Goal: Navigation & Orientation: Find specific page/section

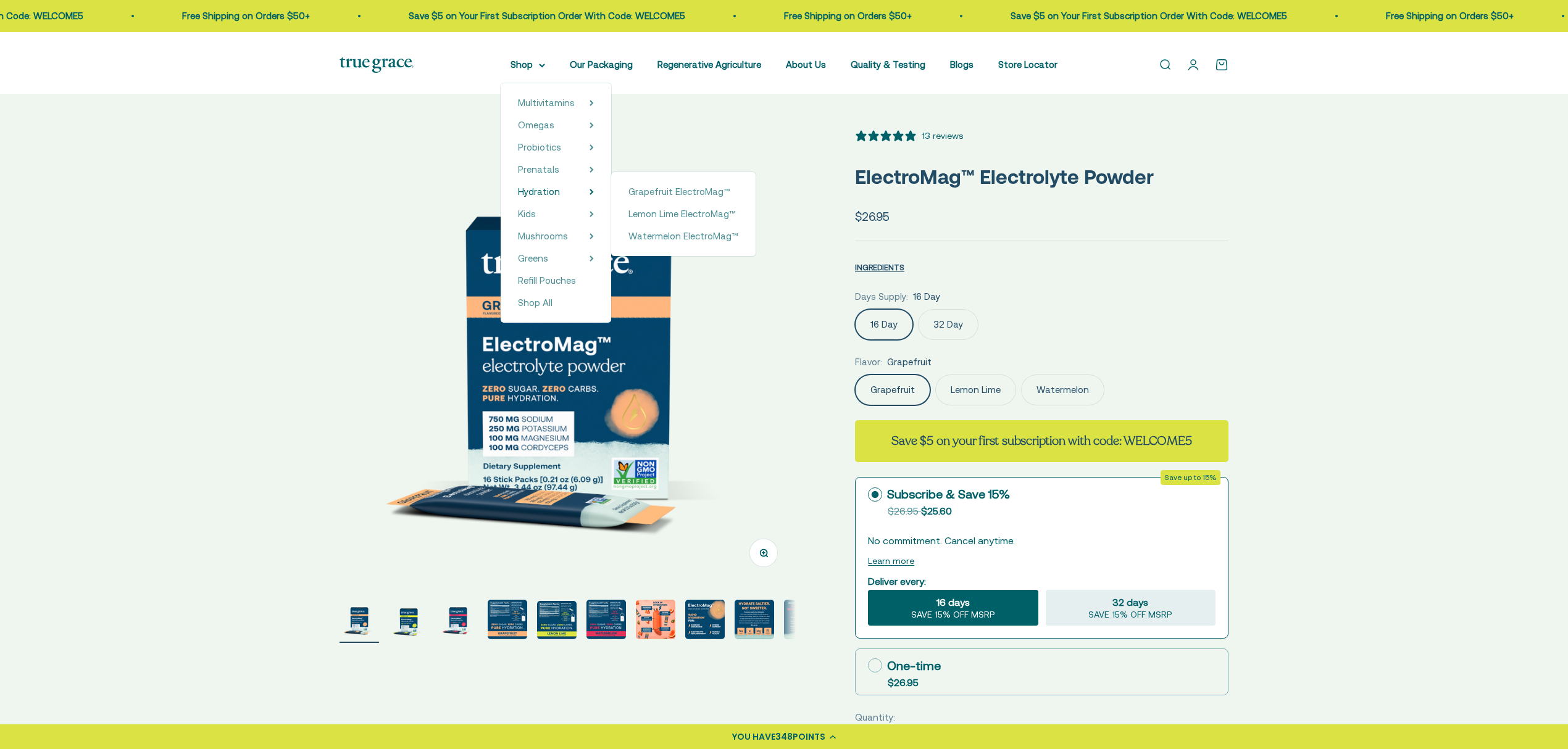
select select "3"
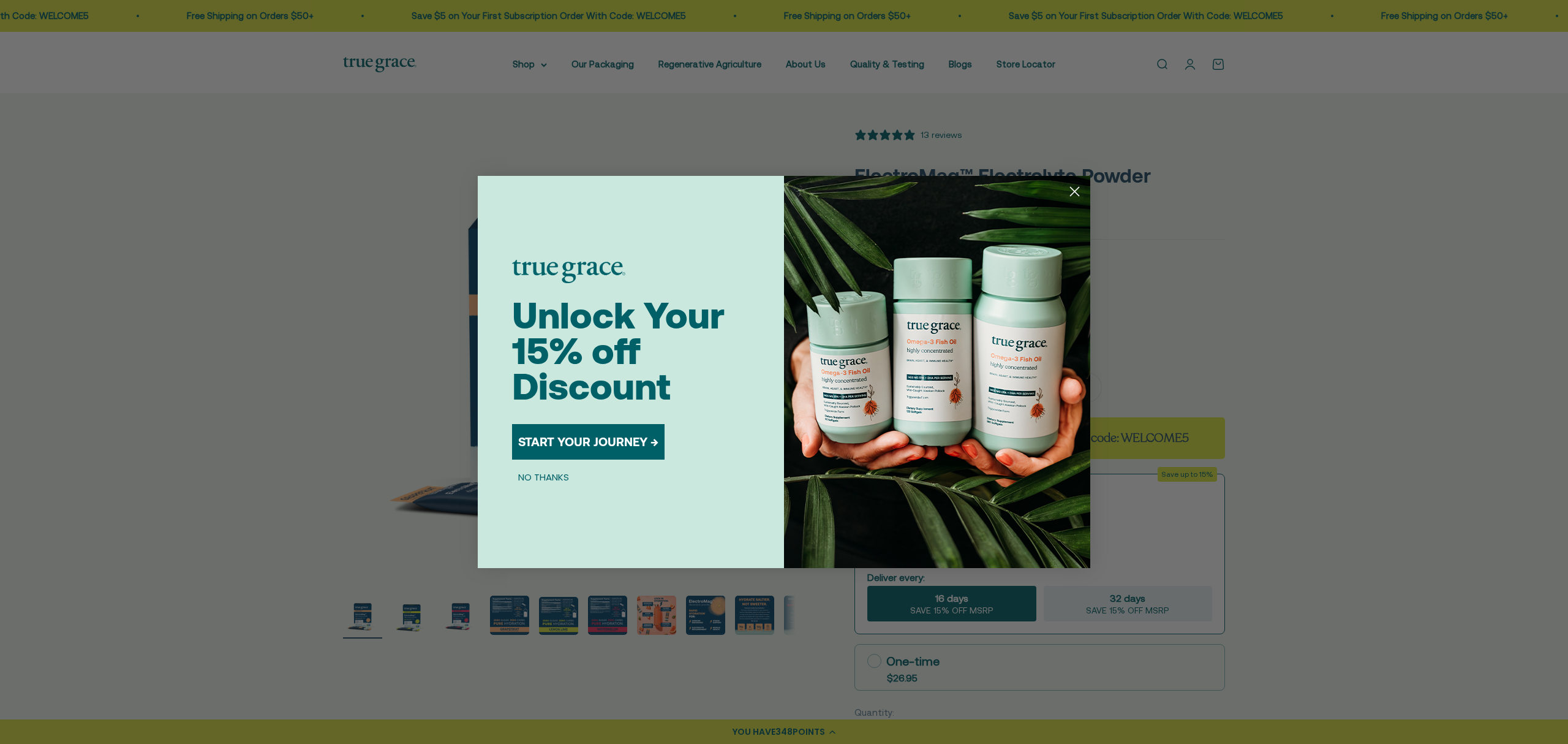
drag, startPoint x: 1071, startPoint y: 187, endPoint x: 1041, endPoint y: 270, distance: 88.3
click at [1071, 187] on icon "Close dialog" at bounding box center [1075, 191] width 21 height 21
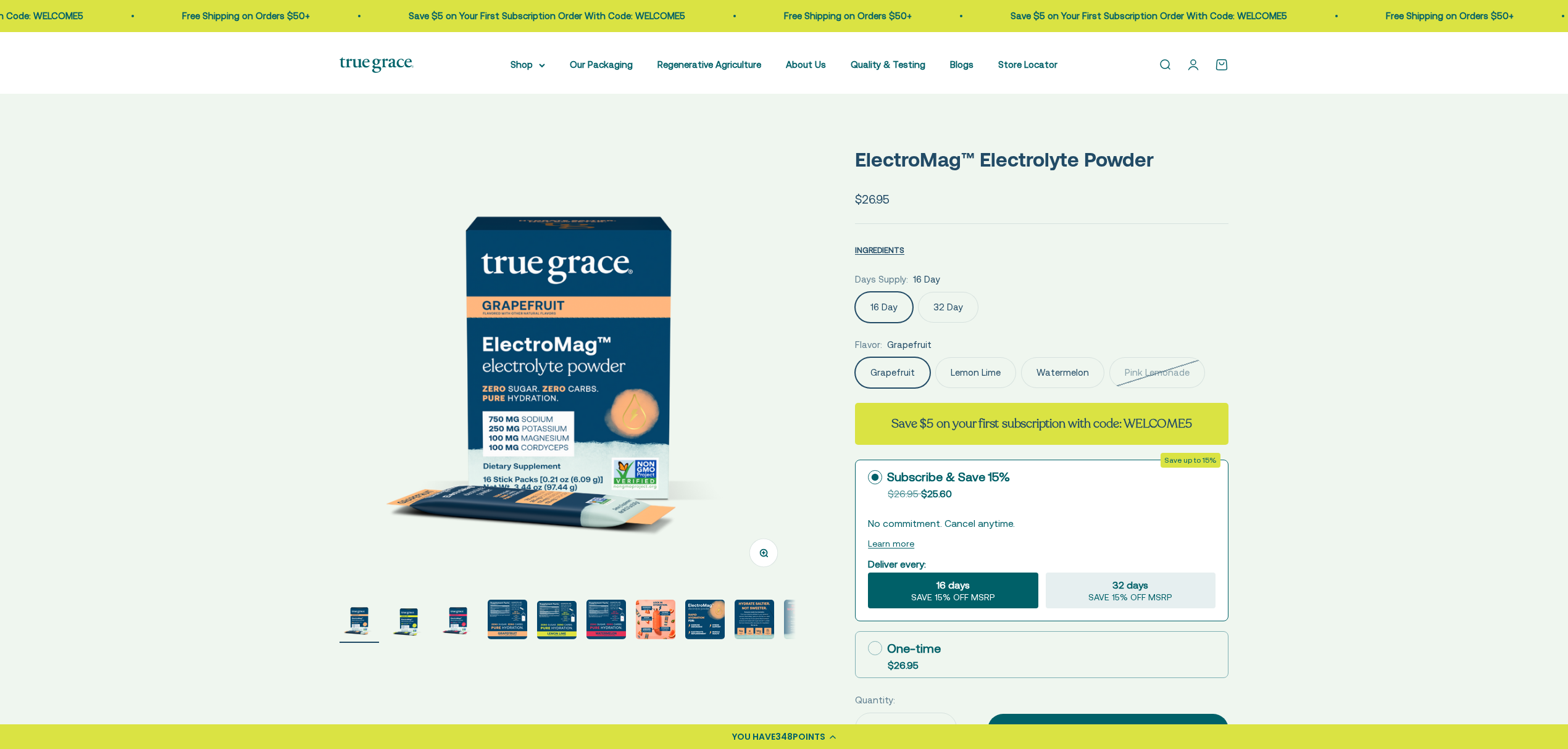
select select "3"
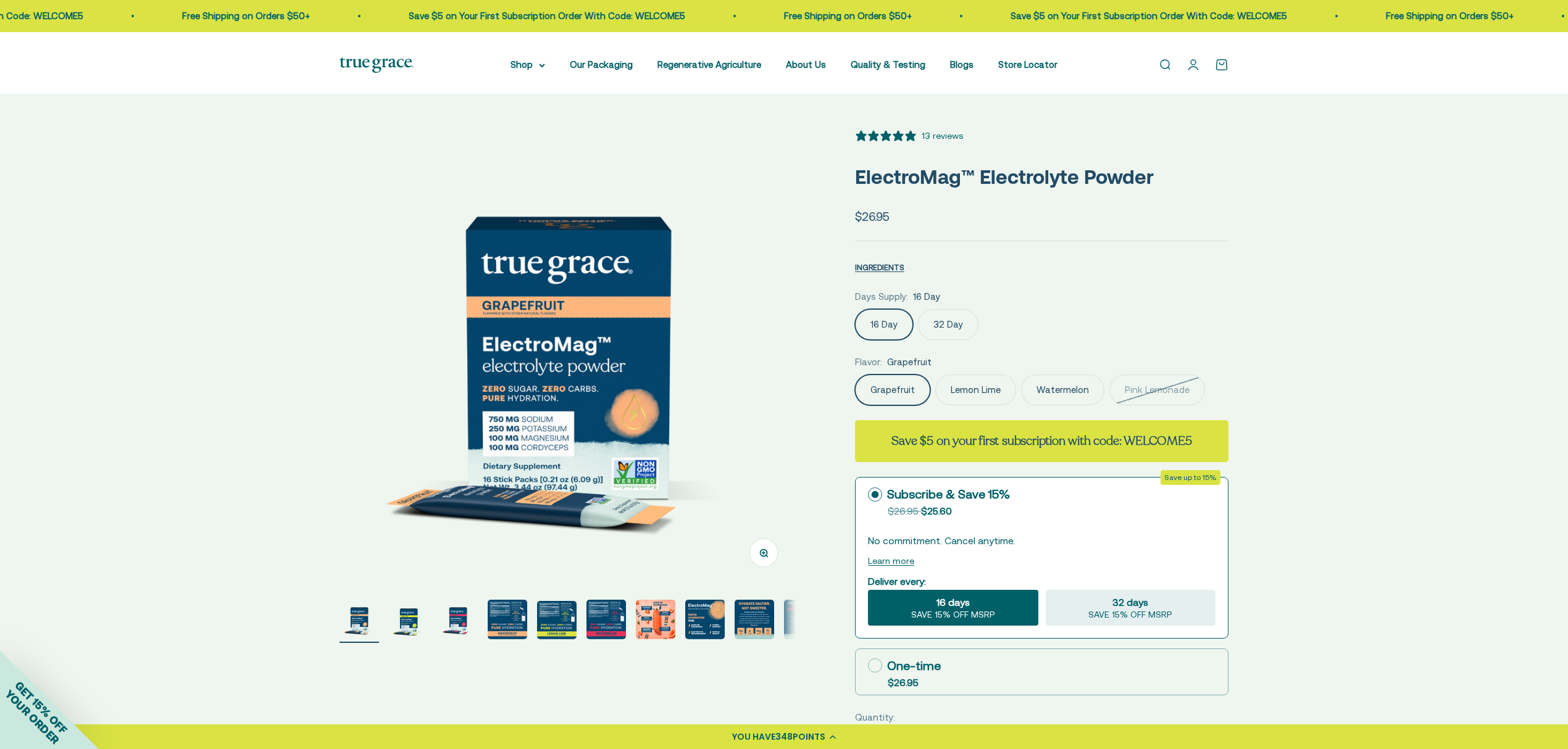
click at [1109, 405] on label "Pink Lemonade" at bounding box center [1157, 390] width 96 height 31
click at [855, 375] on input "Pink Lemonade" at bounding box center [854, 374] width 1 height 1
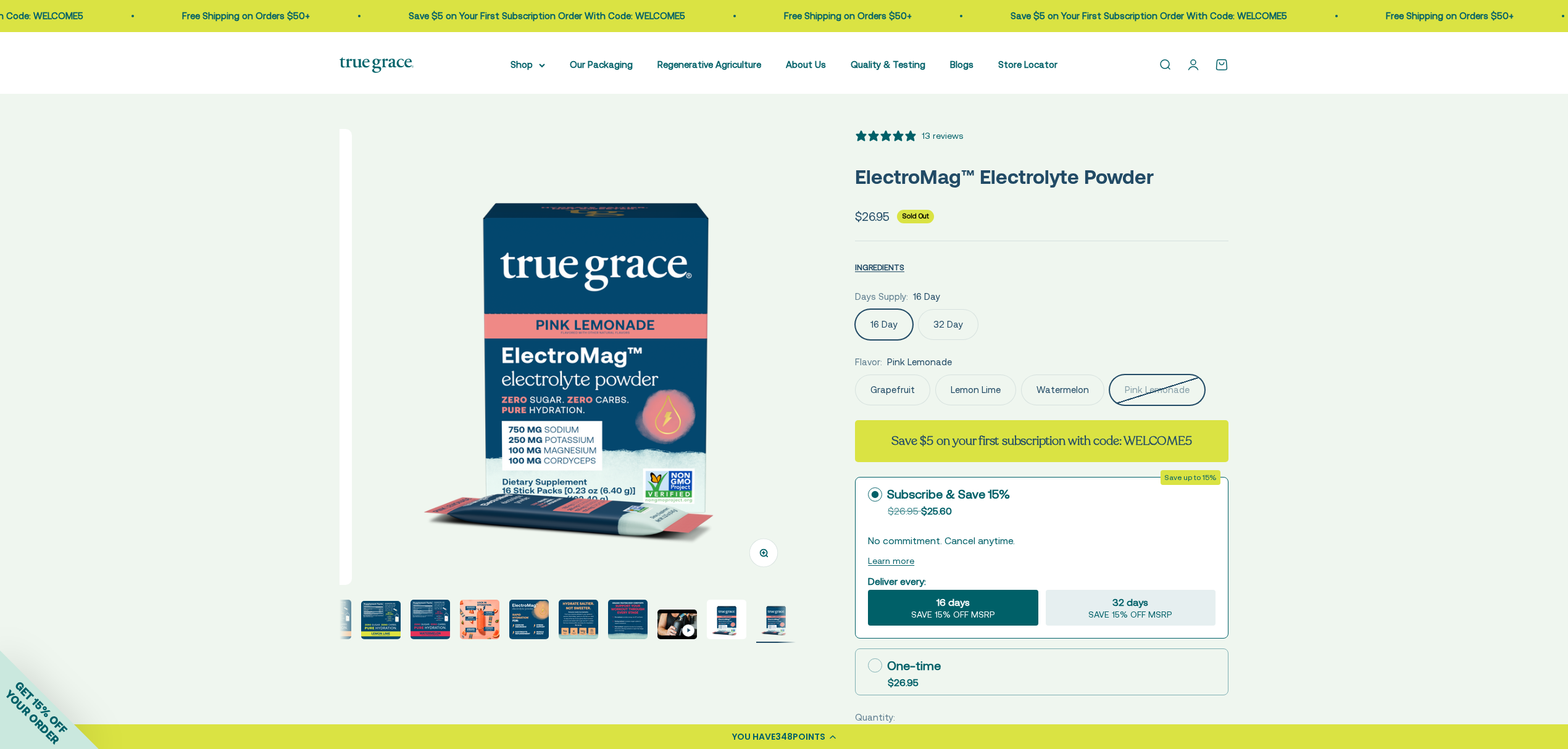
scroll to position [0, 195]
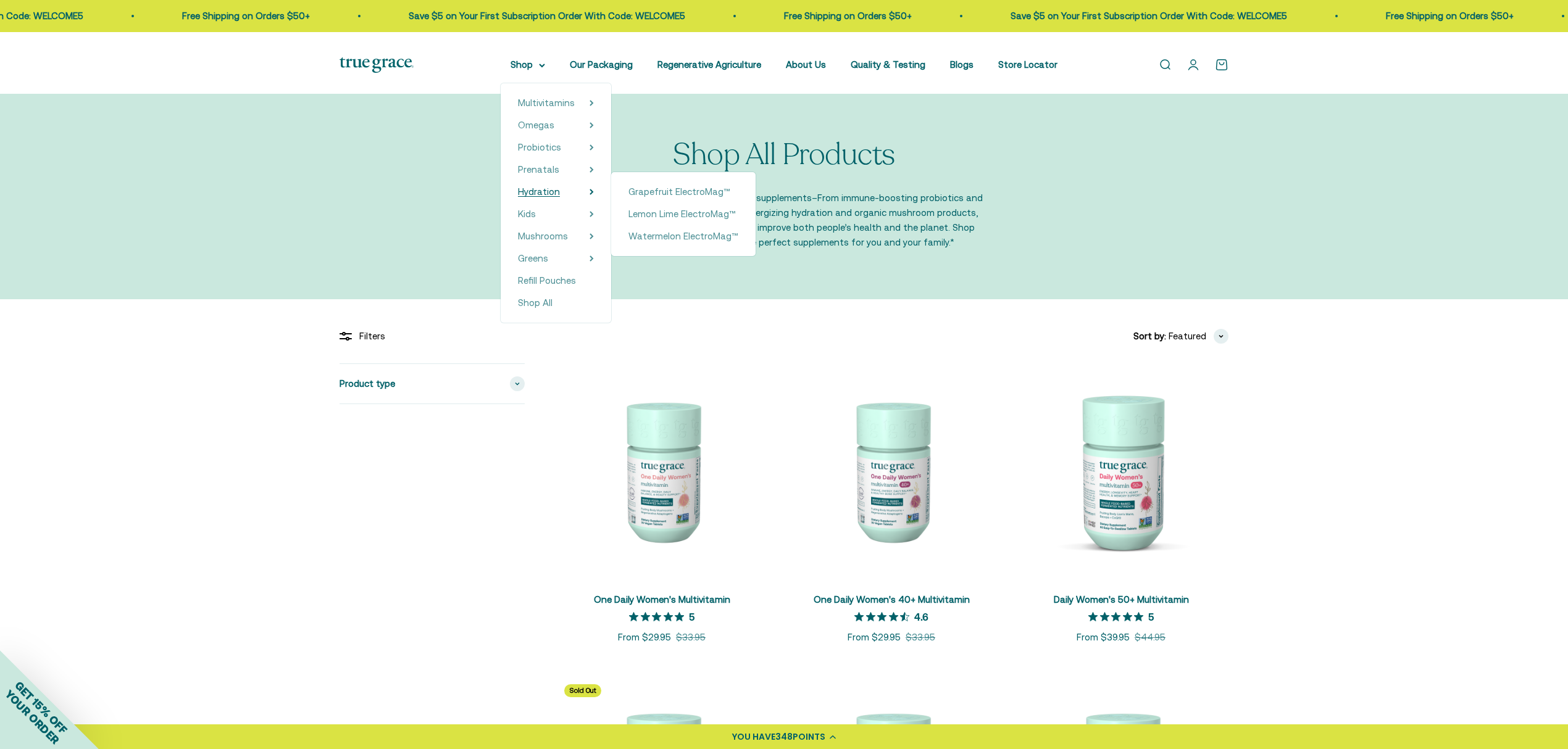
click at [526, 197] on span "Hydration" at bounding box center [538, 191] width 42 height 11
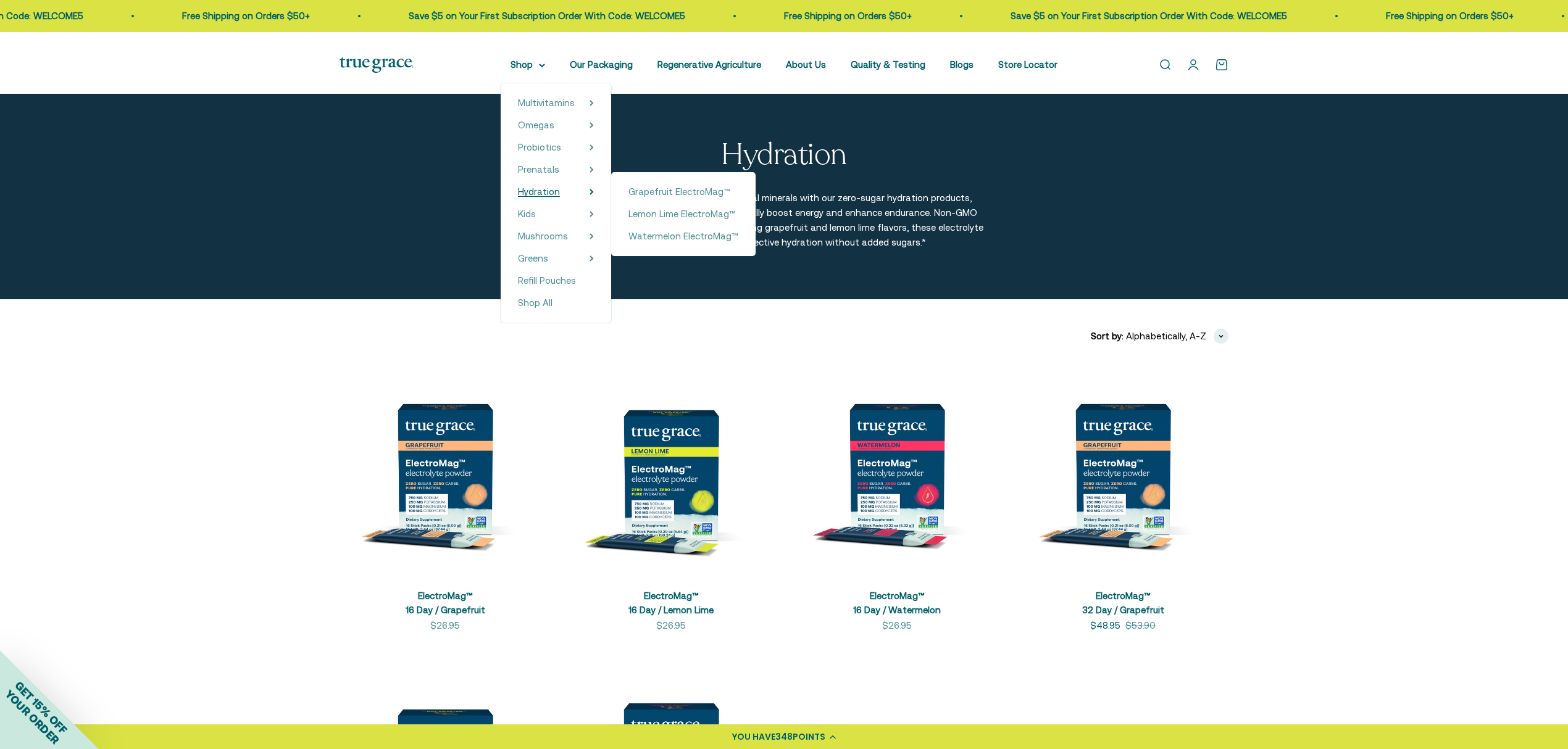
click at [521, 197] on span "Hydration" at bounding box center [538, 191] width 42 height 11
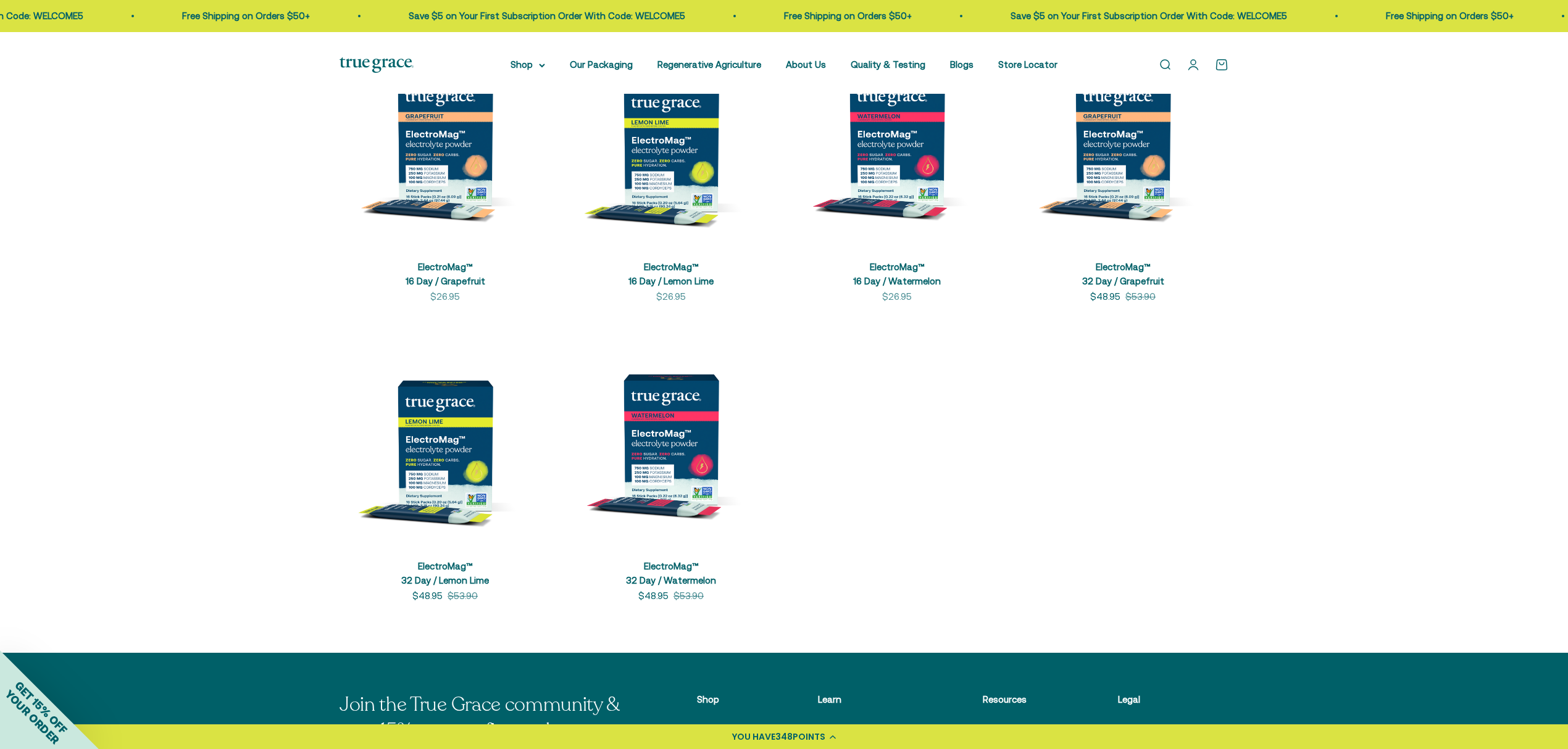
scroll to position [247, 0]
